Goal: Navigation & Orientation: Find specific page/section

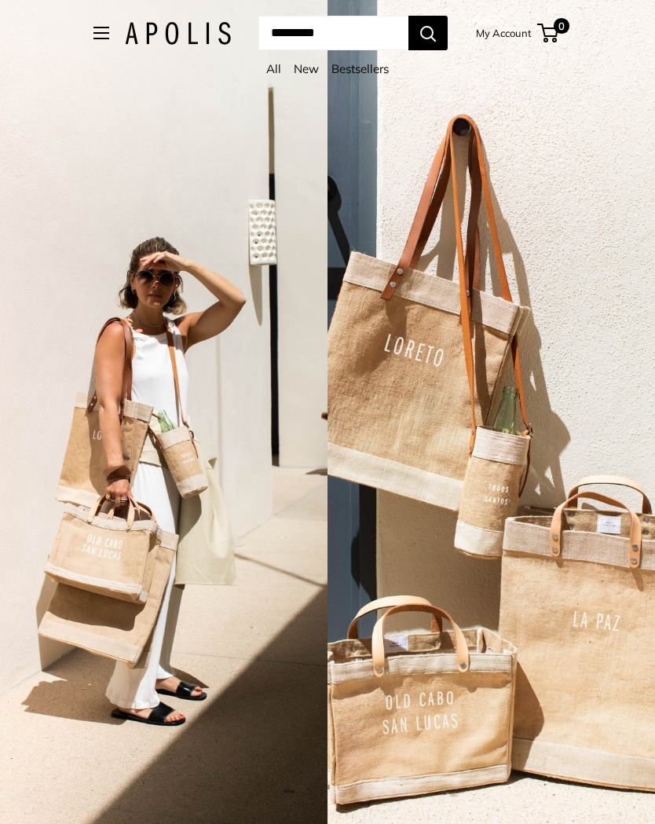
click at [99, 32] on span "Open menu" at bounding box center [101, 33] width 5 height 5
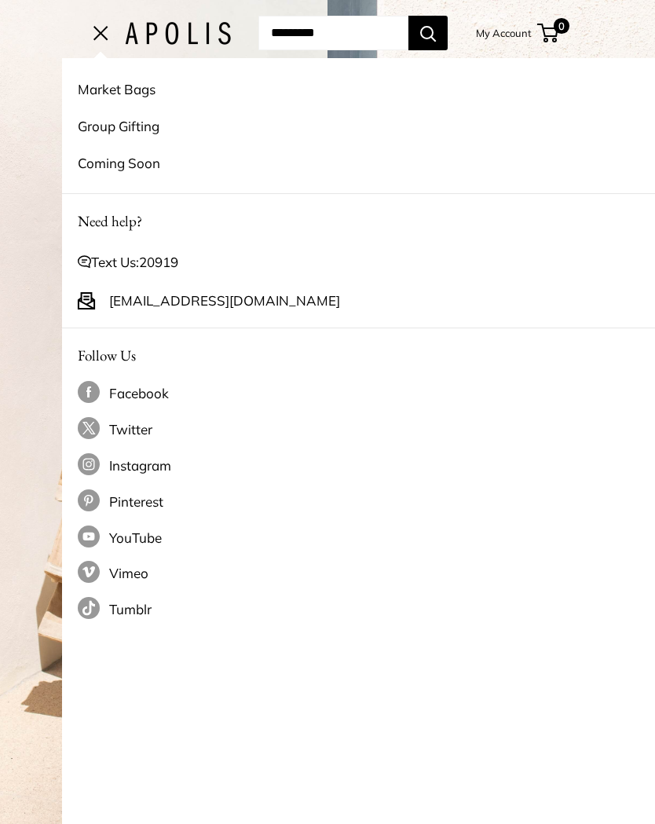
click at [83, 96] on link "Market Bags" at bounding box center [390, 89] width 624 height 37
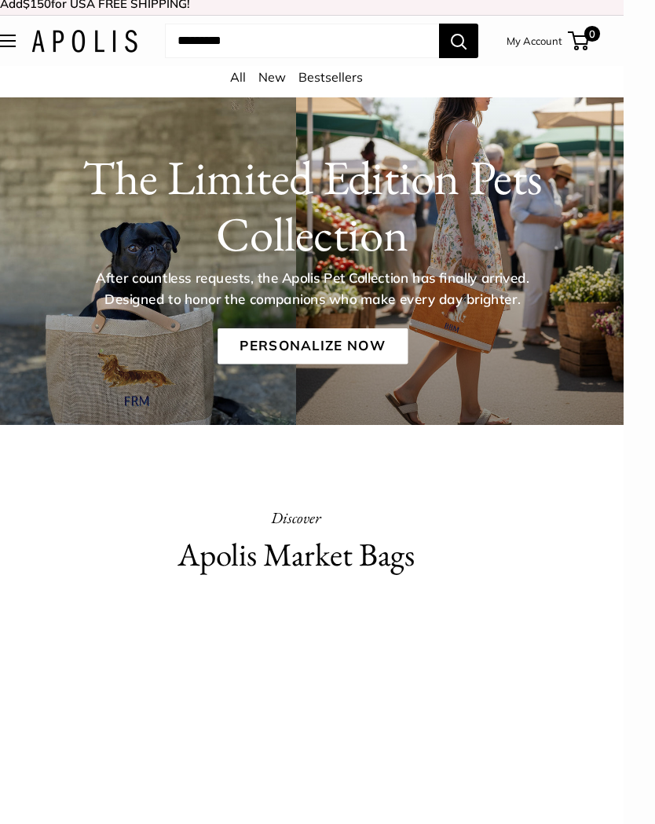
scroll to position [0, 31]
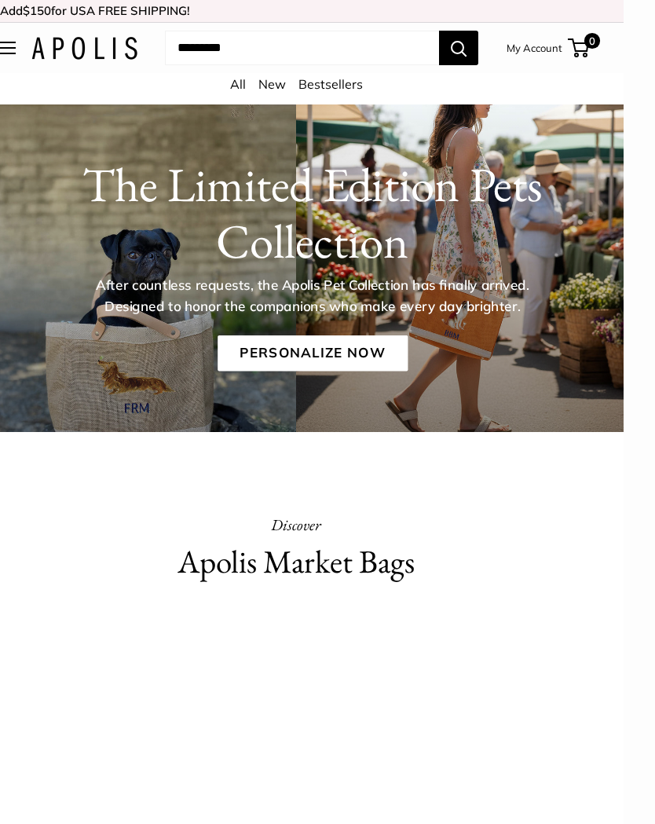
click at [11, 53] on button "Open menu" at bounding box center [8, 48] width 16 height 13
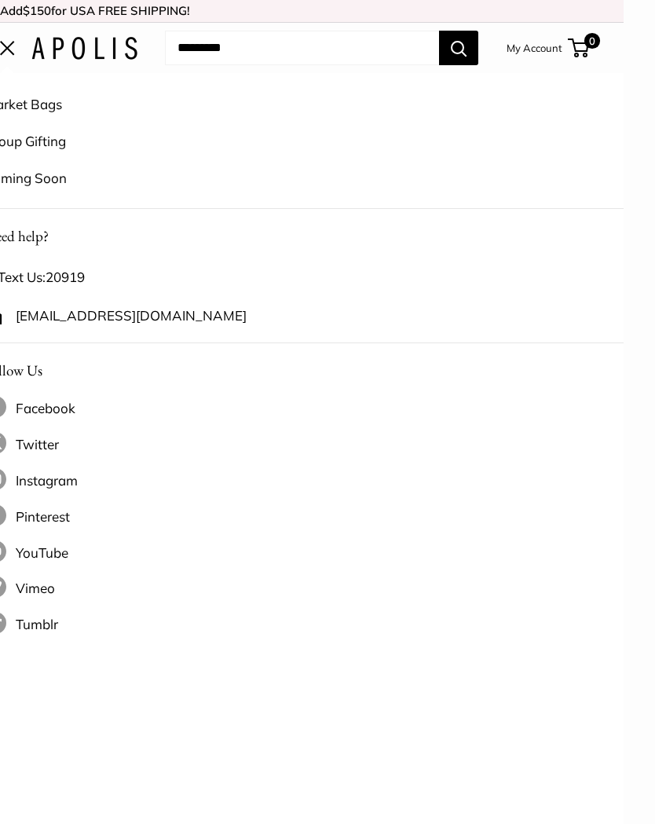
scroll to position [0, 0]
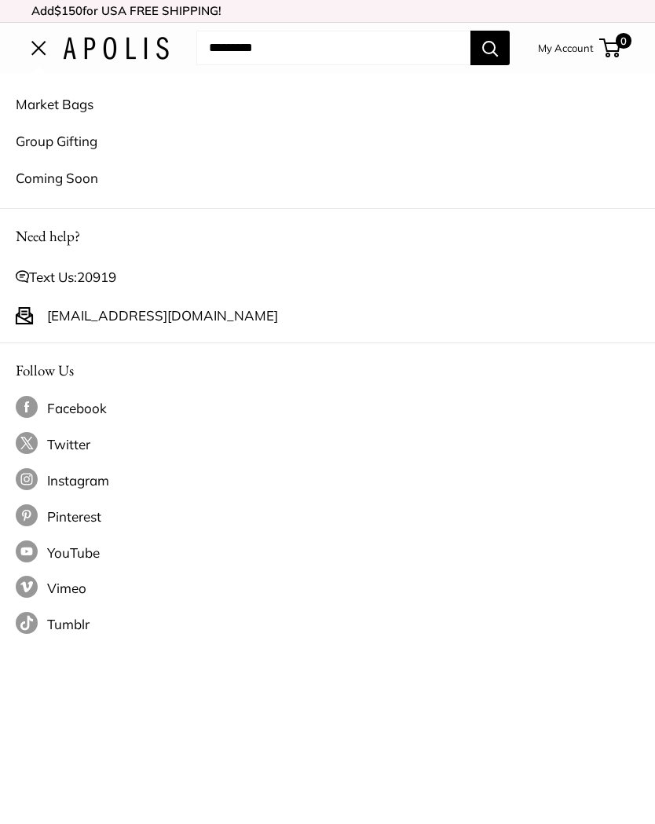
click at [50, 148] on link "Group Gifting" at bounding box center [328, 141] width 624 height 37
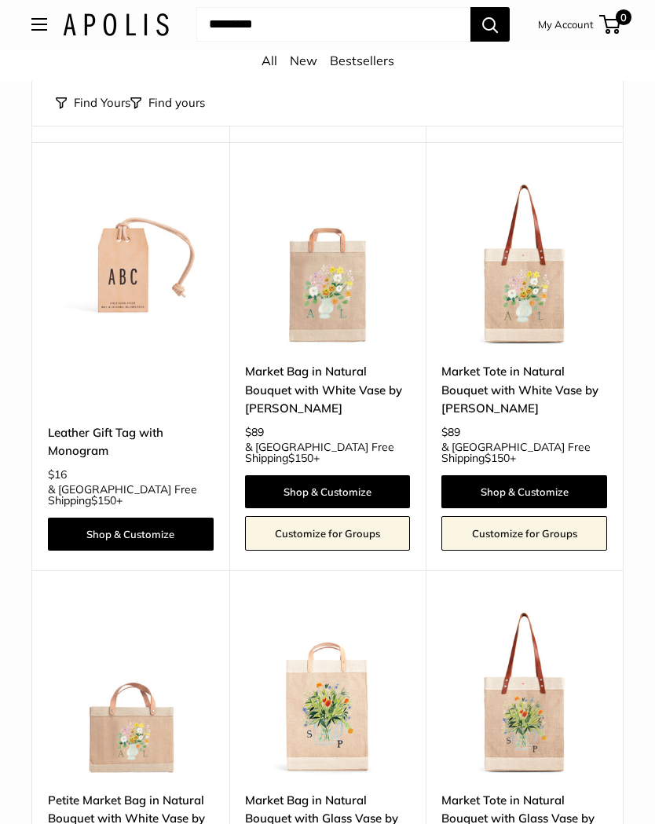
scroll to position [6025, 0]
